Goal: Transaction & Acquisition: Purchase product/service

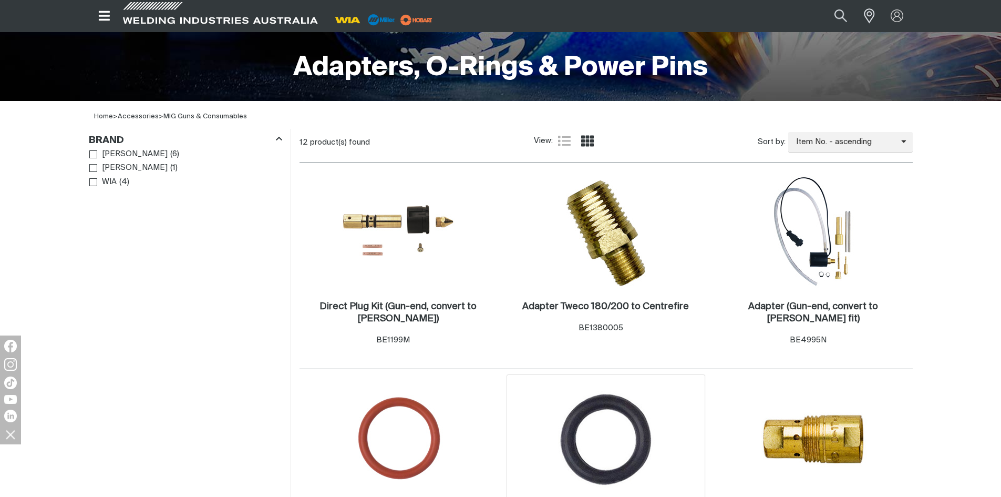
scroll to position [368, 0]
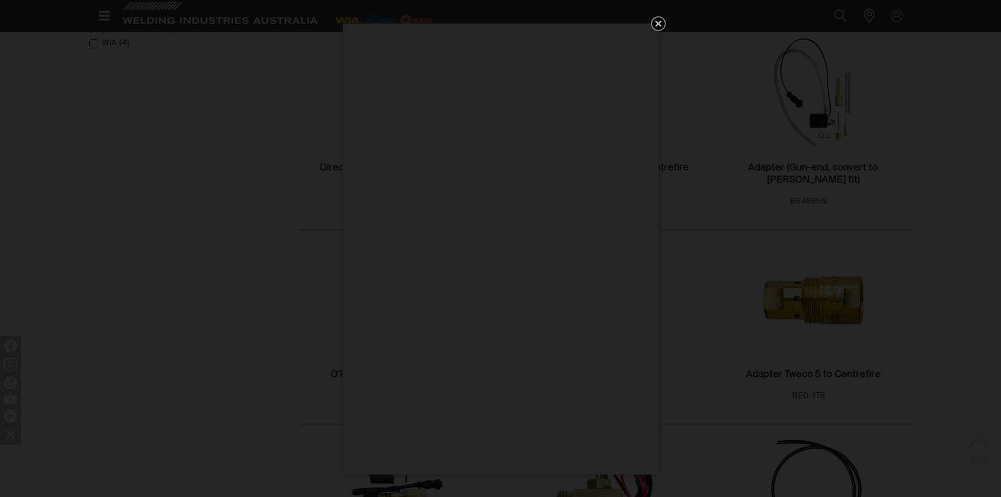
click at [658, 25] on icon "Get 5 WIA Welding Guides Free!" at bounding box center [659, 24] width 6 height 6
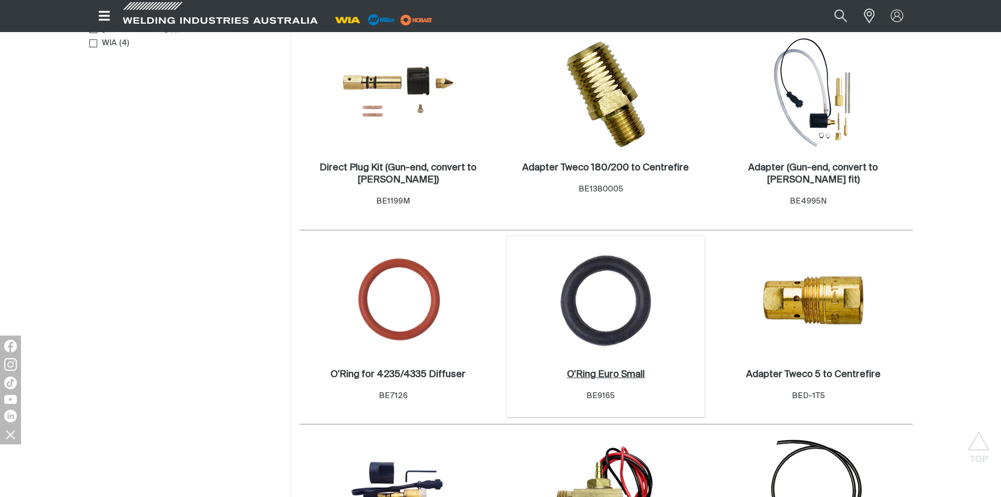
click at [608, 372] on h2 "O'Ring Euro Small ." at bounding box center [606, 374] width 78 height 9
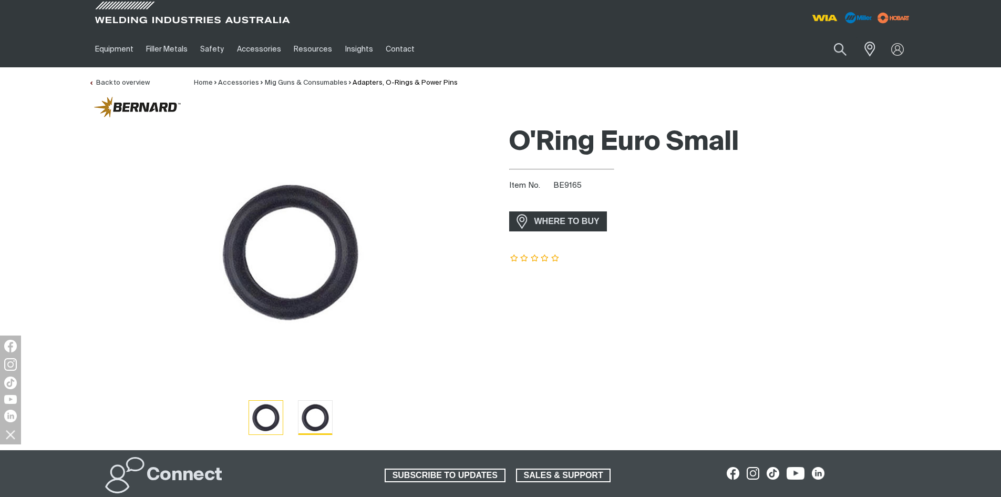
click at [319, 421] on img "Go to slide 2" at bounding box center [316, 418] width 34 height 34
click at [900, 47] on img at bounding box center [897, 49] width 15 height 15
click at [843, 70] on link "Partner Login" at bounding box center [855, 68] width 116 height 19
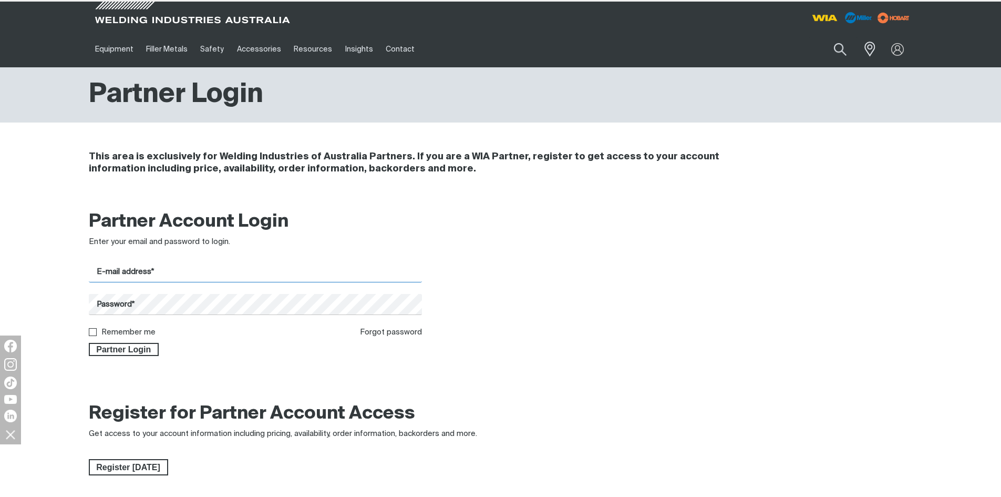
type input "[EMAIL_ADDRESS][DOMAIN_NAME]"
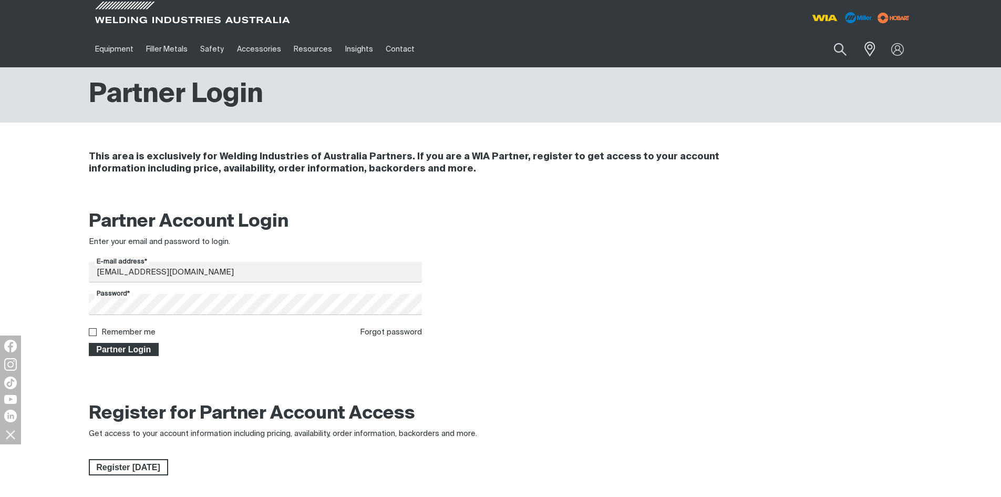
click at [134, 350] on span "Partner Login" at bounding box center [124, 350] width 68 height 14
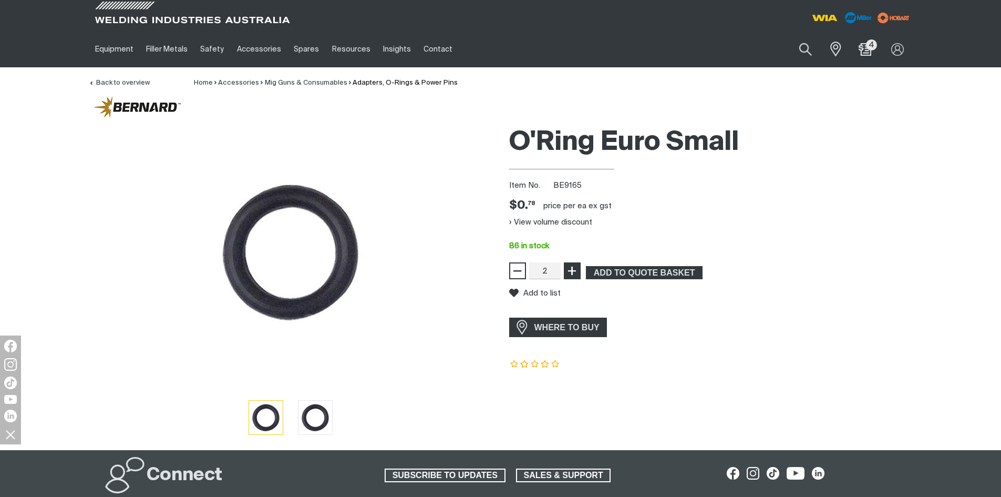
click at [573, 270] on span "+" at bounding box center [572, 271] width 10 height 18
click at [574, 270] on span "+" at bounding box center [572, 271] width 10 height 18
type input "5"
click at [574, 270] on span "+" at bounding box center [572, 271] width 10 height 18
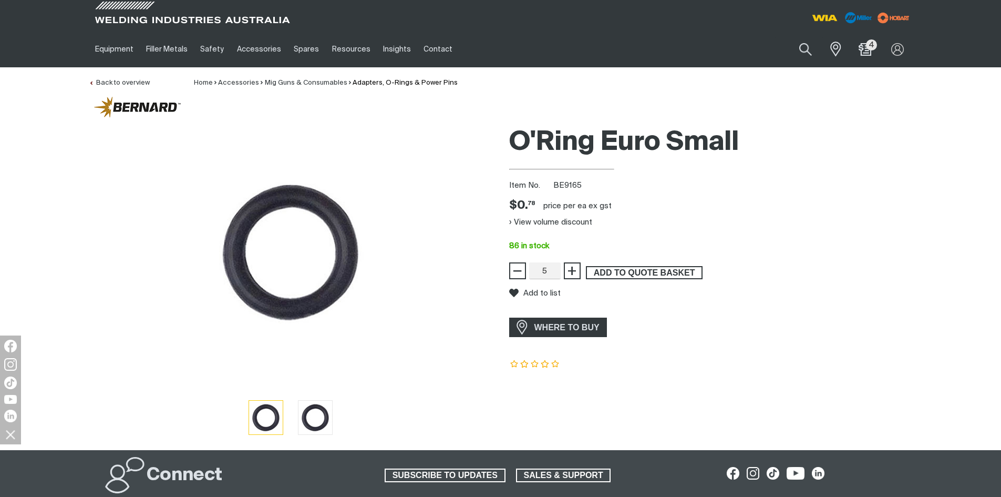
click at [605, 269] on span "ADD TO QUOTE BASKET" at bounding box center [644, 273] width 115 height 14
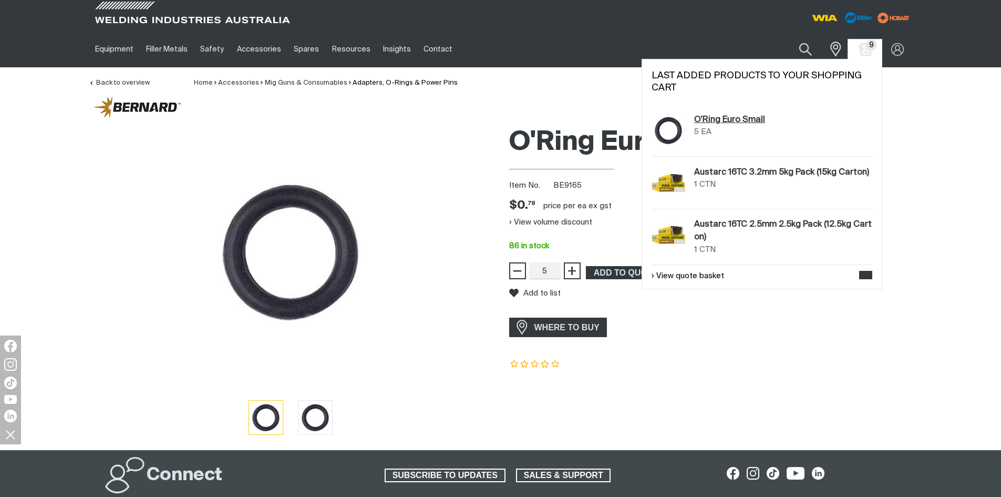
click at [718, 118] on link "O'Ring Euro Small" at bounding box center [729, 120] width 71 height 13
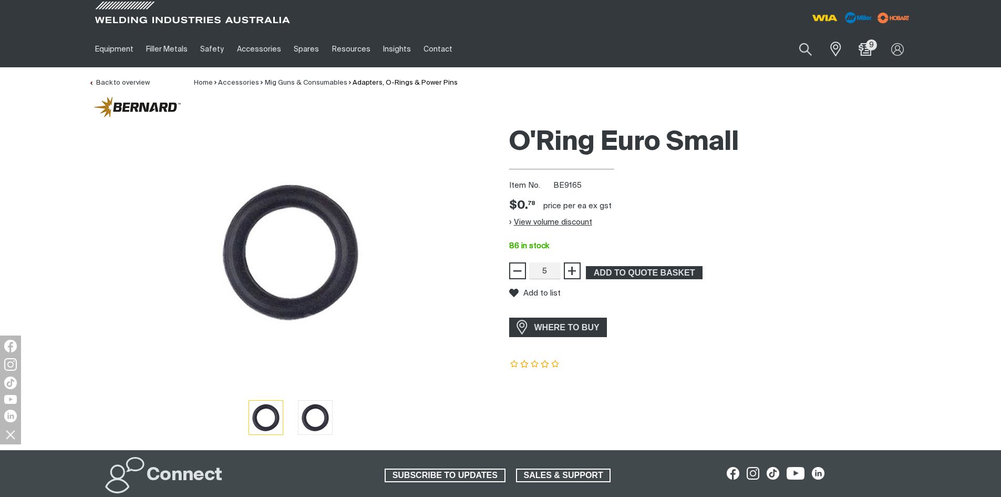
click at [509, 223] on button "View volume discount" at bounding box center [550, 221] width 83 height 17
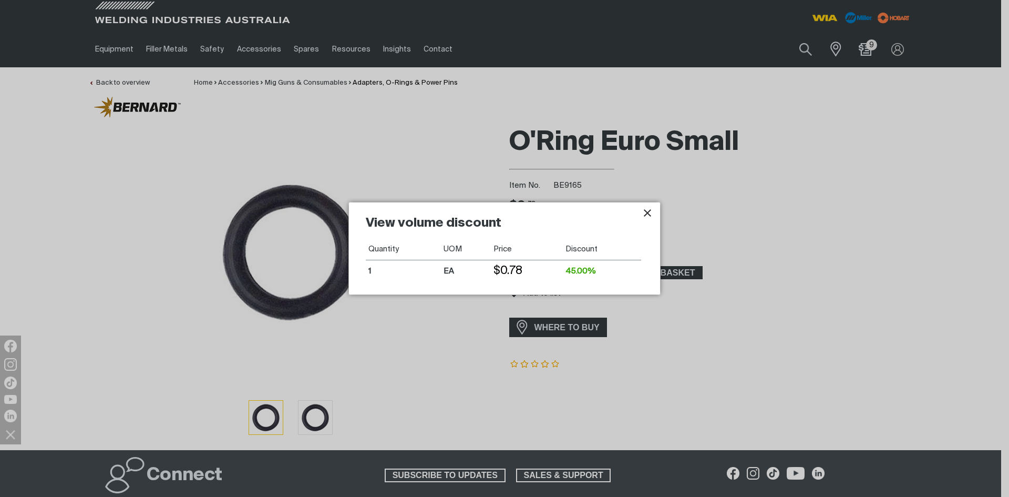
click at [648, 216] on icon "Close pop-up overlay" at bounding box center [647, 213] width 13 height 13
